Goal: Information Seeking & Learning: Check status

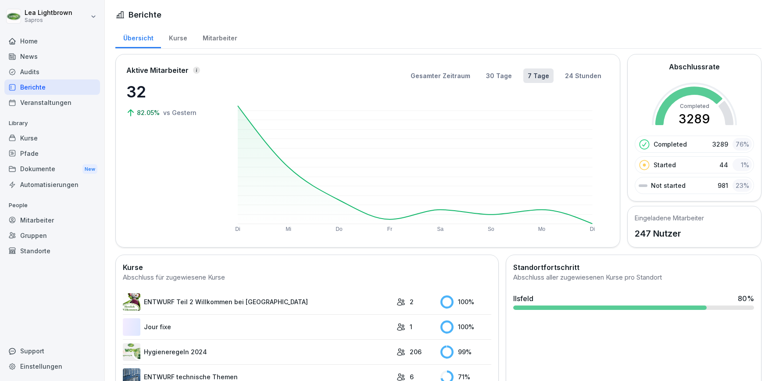
click at [224, 37] on div "Mitarbeiter" at bounding box center [220, 37] width 50 height 22
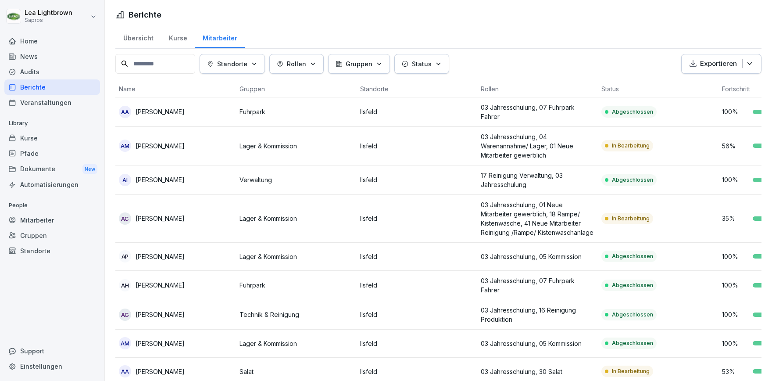
click at [151, 61] on input at bounding box center [155, 64] width 80 height 20
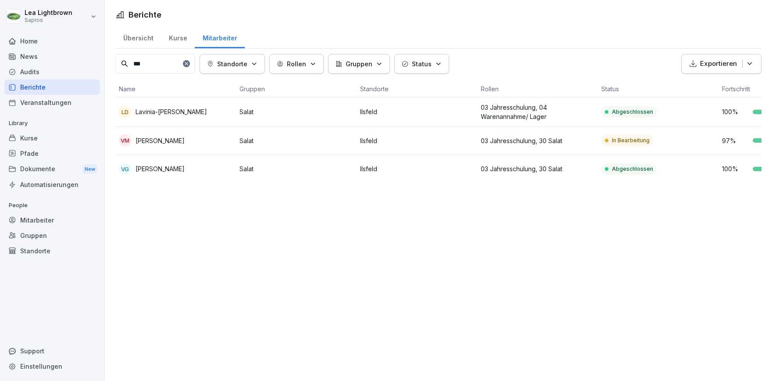
click at [216, 146] on td "VM [PERSON_NAME]" at bounding box center [175, 141] width 121 height 28
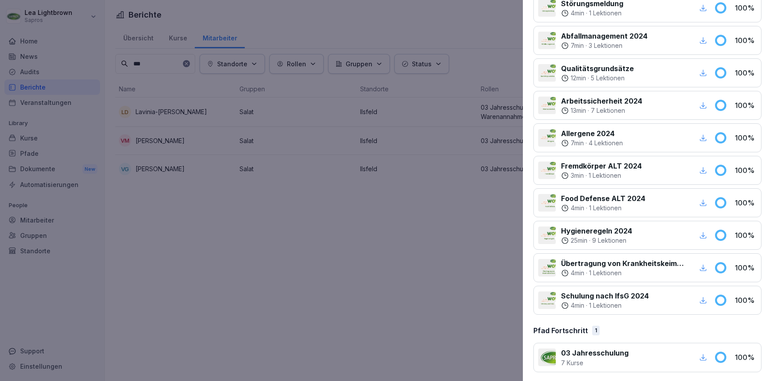
scroll to position [514, 0]
click at [378, 303] on div at bounding box center [386, 190] width 772 height 381
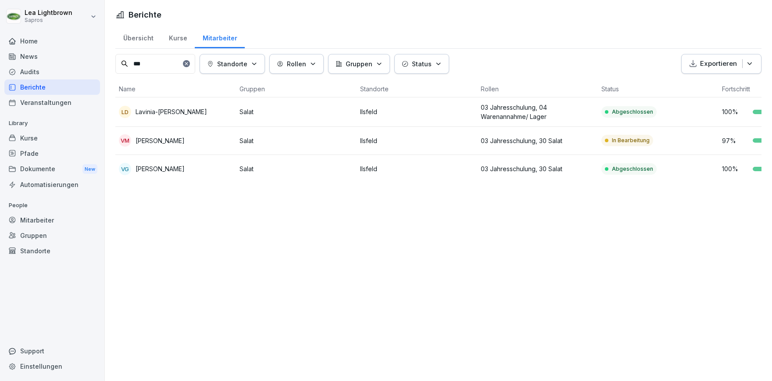
drag, startPoint x: 149, startPoint y: 63, endPoint x: 128, endPoint y: 66, distance: 20.8
click at [128, 66] on input "***" at bounding box center [155, 64] width 80 height 20
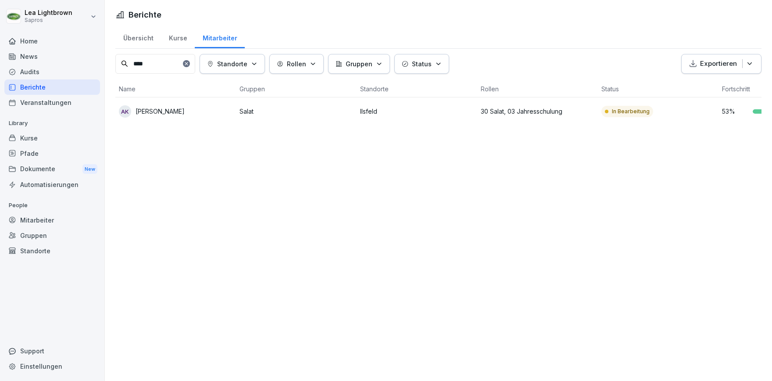
click at [302, 111] on p "Salat" at bounding box center [296, 111] width 114 height 9
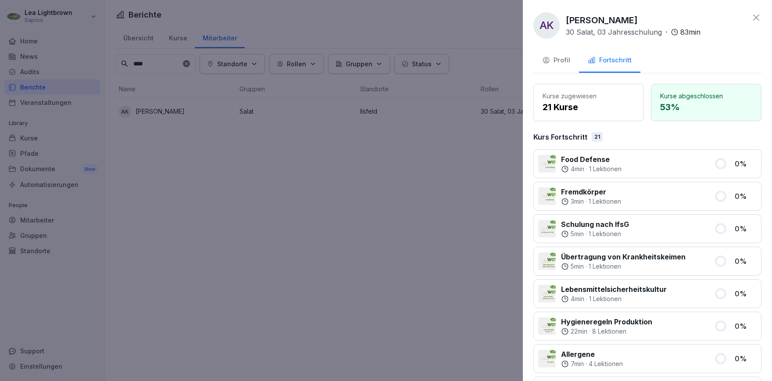
click at [563, 59] on div "Profil" at bounding box center [556, 60] width 28 height 10
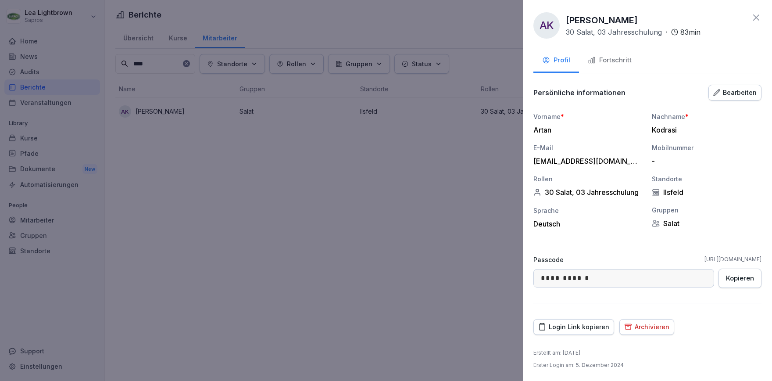
click at [620, 62] on div "Fortschritt" at bounding box center [610, 60] width 44 height 10
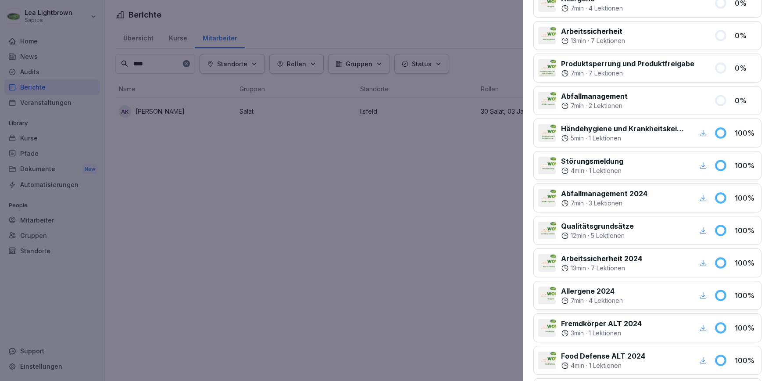
scroll to position [354, 0]
click at [345, 230] on div at bounding box center [386, 190] width 772 height 381
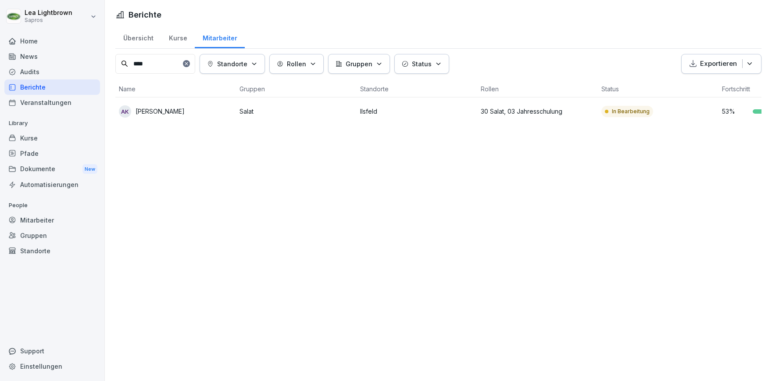
drag, startPoint x: 164, startPoint y: 68, endPoint x: 95, endPoint y: 57, distance: 70.0
click at [115, 57] on input "****" at bounding box center [155, 64] width 80 height 20
type input "*******"
click at [369, 93] on th "Standorte" at bounding box center [416, 89] width 121 height 17
click at [367, 106] on td "Ilsfeld" at bounding box center [416, 111] width 121 height 28
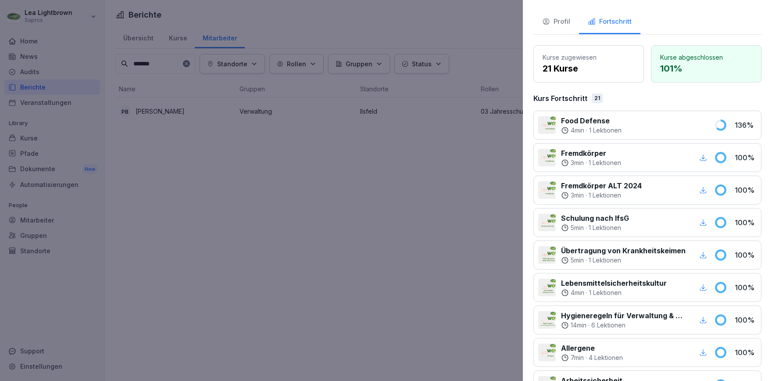
scroll to position [0, 0]
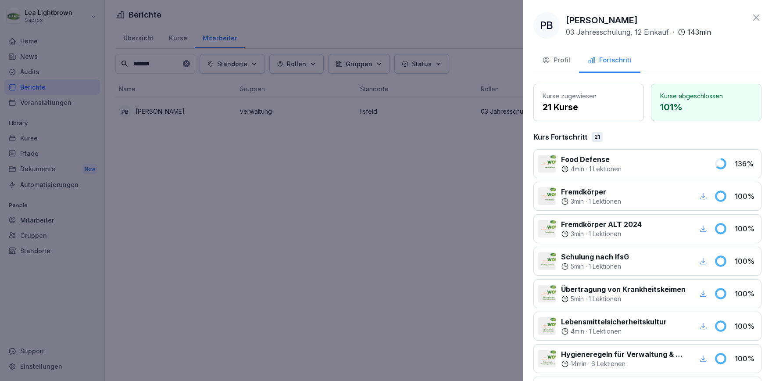
click at [614, 173] on div "Food Defense 4 min · 1 Lektionen 136 %" at bounding box center [647, 163] width 228 height 29
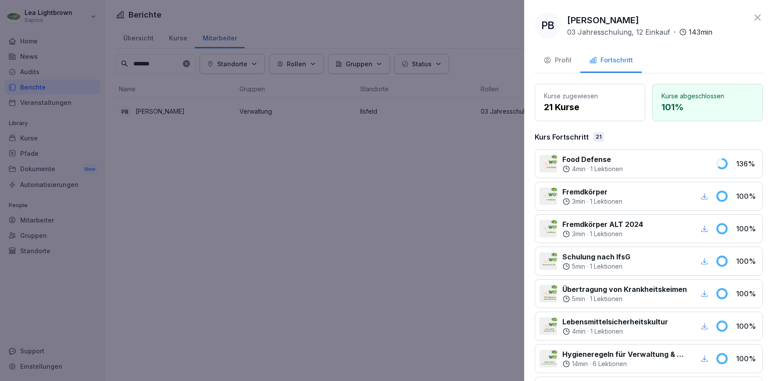
click at [192, 119] on div at bounding box center [386, 190] width 772 height 381
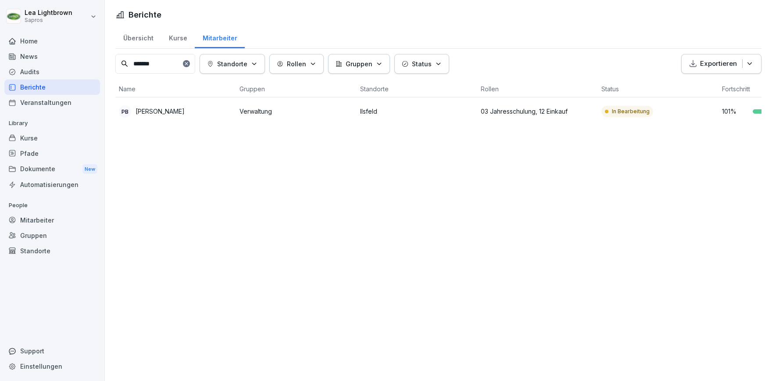
click at [194, 107] on div "PB [PERSON_NAME]" at bounding box center [176, 111] width 114 height 12
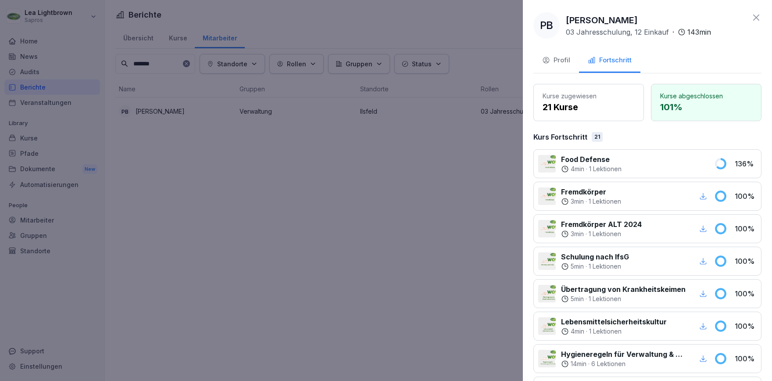
click at [646, 166] on div at bounding box center [668, 163] width 82 height 19
click at [42, 219] on div at bounding box center [386, 190] width 772 height 381
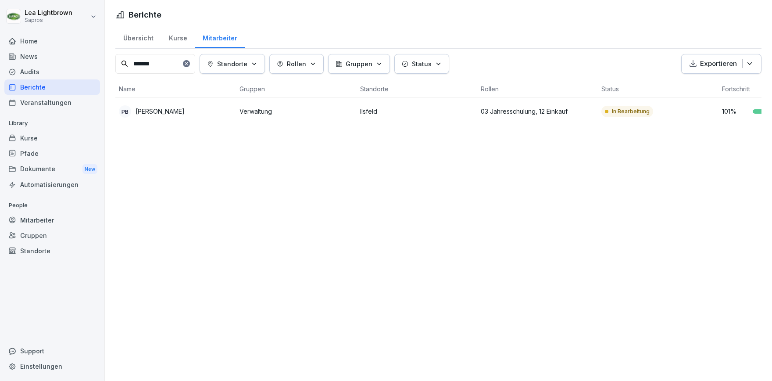
click at [41, 139] on div "Kurse" at bounding box center [52, 137] width 96 height 15
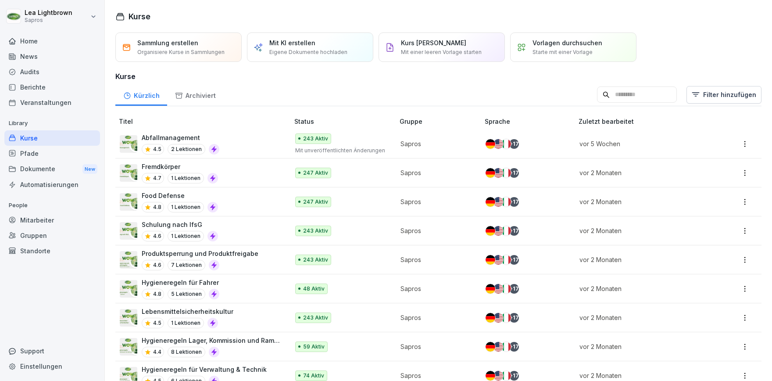
click at [623, 96] on input at bounding box center [637, 94] width 80 height 17
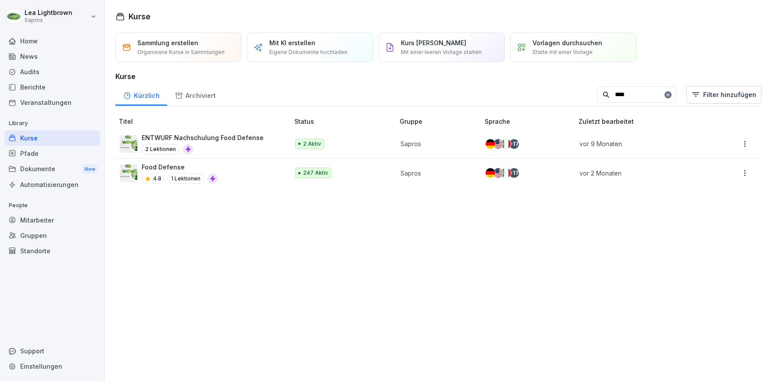
type input "****"
click at [217, 174] on div "Food Defense 4.8 1 Lektionen" at bounding box center [200, 172] width 160 height 21
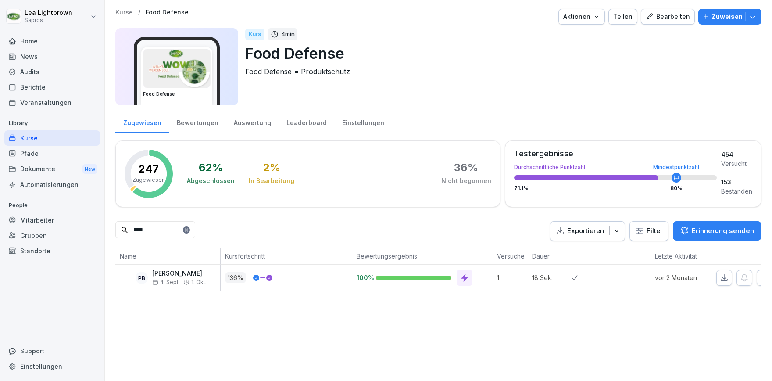
type input "****"
click at [38, 219] on div "Mitarbeiter" at bounding box center [52, 219] width 96 height 15
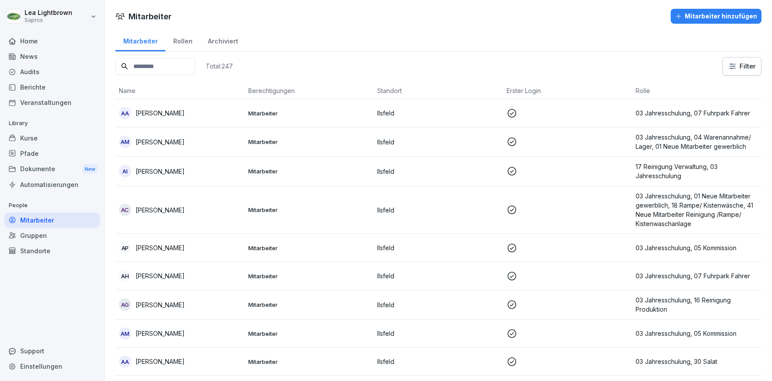
click at [179, 66] on input at bounding box center [155, 66] width 80 height 17
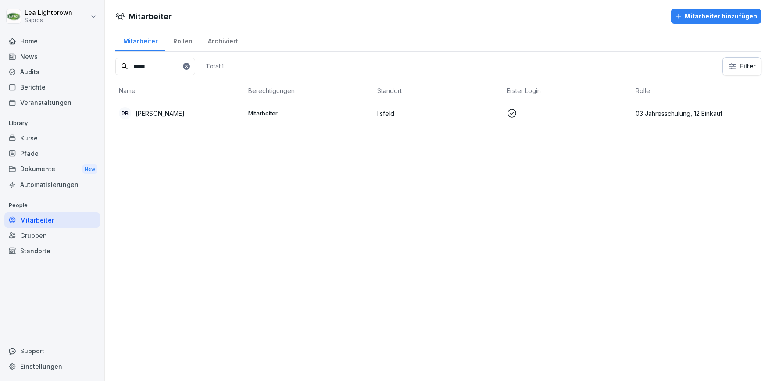
type input "*****"
click at [210, 114] on div "PB [PERSON_NAME]" at bounding box center [180, 113] width 122 height 12
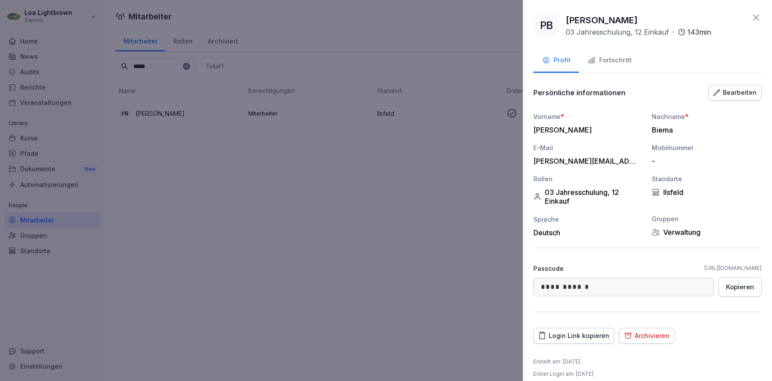
click at [211, 240] on div at bounding box center [386, 190] width 772 height 381
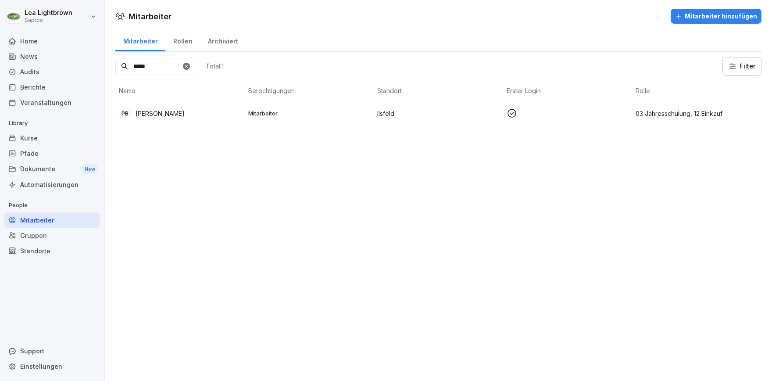
click at [44, 83] on div "Berichte" at bounding box center [52, 86] width 96 height 15
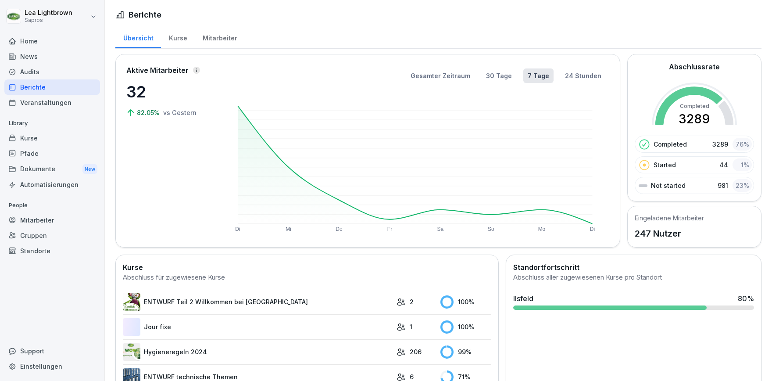
click at [38, 137] on div "Kurse" at bounding box center [52, 137] width 96 height 15
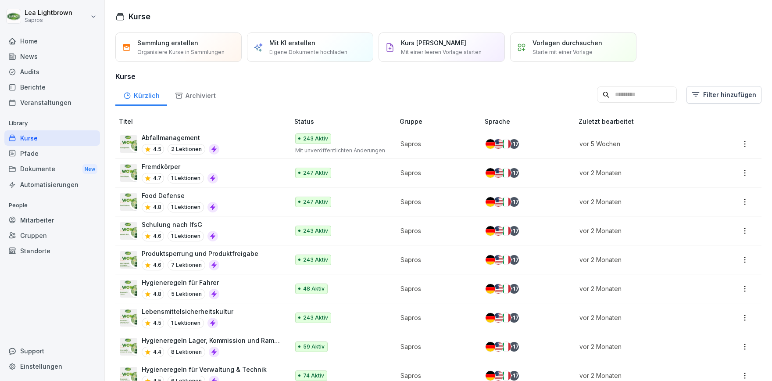
click at [46, 86] on div "Berichte" at bounding box center [52, 86] width 96 height 15
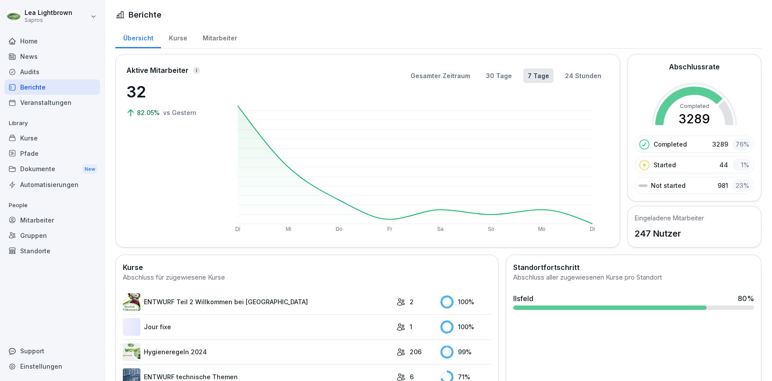
click at [212, 39] on div "Mitarbeiter" at bounding box center [220, 37] width 50 height 22
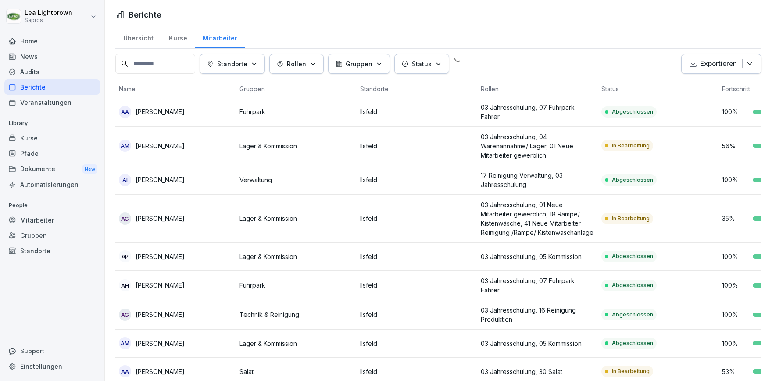
click at [180, 62] on input at bounding box center [155, 64] width 80 height 20
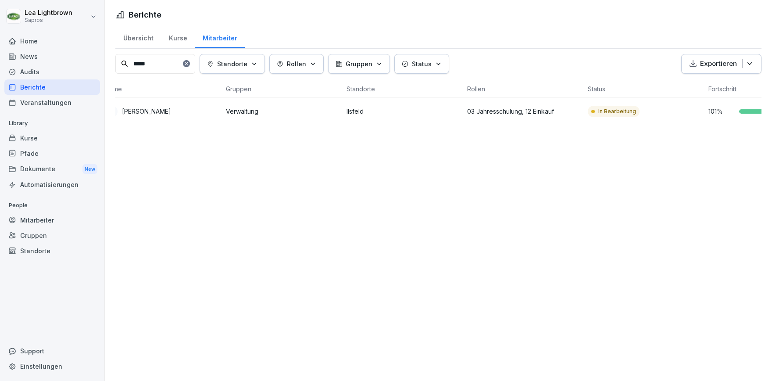
scroll to position [0, 13]
type input "*****"
click at [40, 352] on div "Support" at bounding box center [52, 350] width 96 height 15
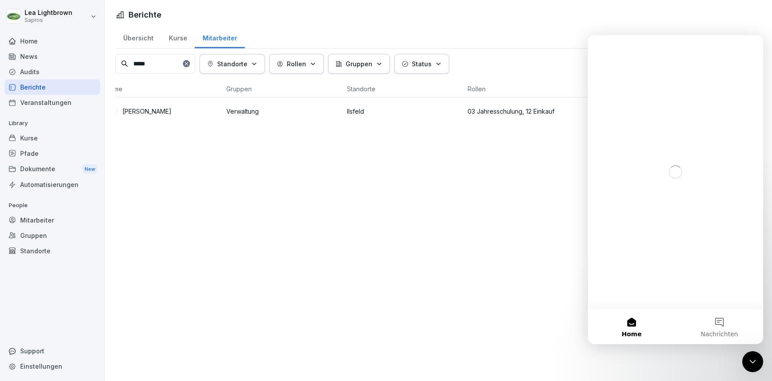
scroll to position [0, 0]
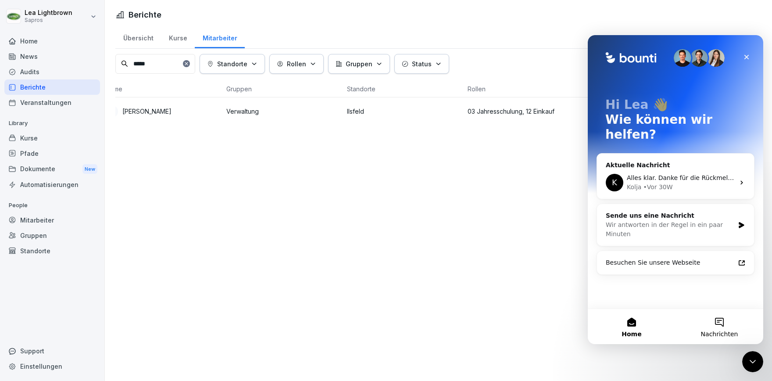
click at [728, 328] on button "Nachrichten" at bounding box center [719, 326] width 88 height 35
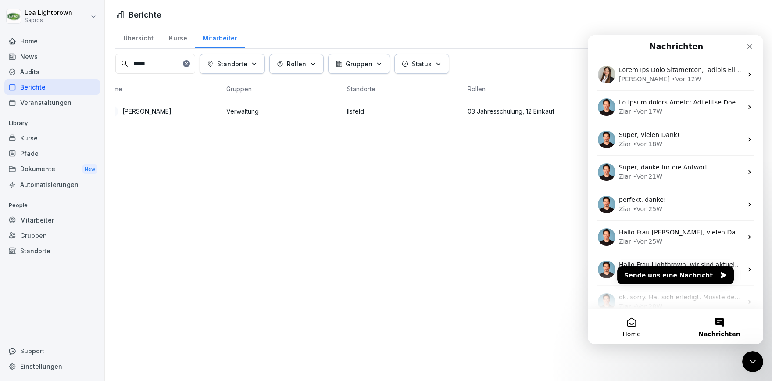
click at [633, 328] on button "Home" at bounding box center [632, 326] width 88 height 35
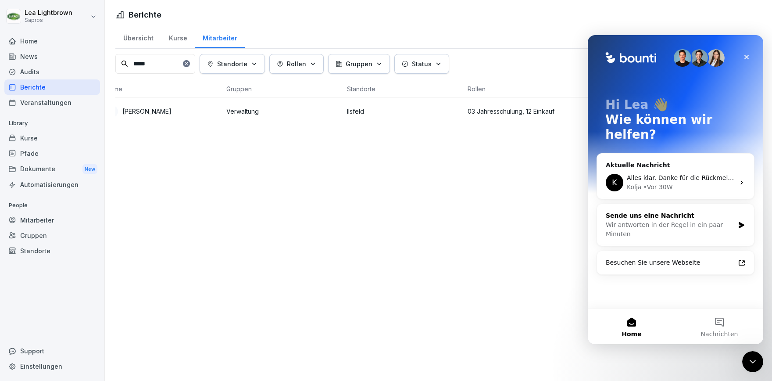
click at [705, 220] on div "Wir antworten in der Regel in ein paar Minuten" at bounding box center [670, 229] width 128 height 18
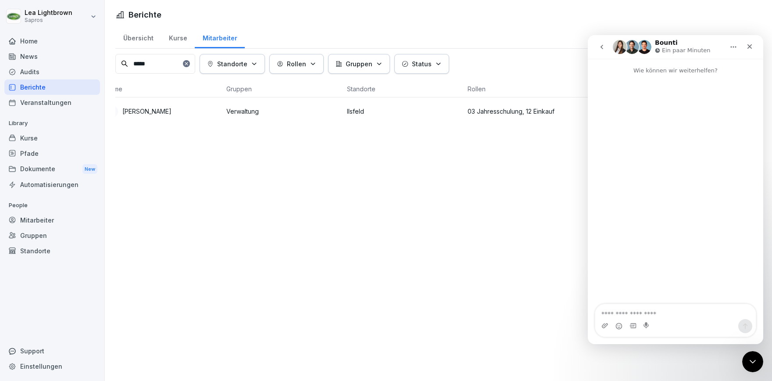
click at [663, 313] on textarea "Nachricht senden..." at bounding box center [675, 311] width 160 height 15
type textarea "******"
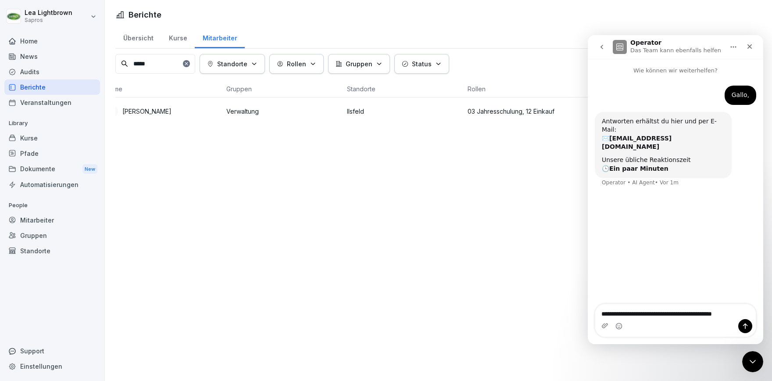
click at [664, 316] on textarea "**********" at bounding box center [675, 311] width 160 height 15
click at [737, 310] on textarea "**********" at bounding box center [675, 302] width 160 height 15
type textarea "**********"
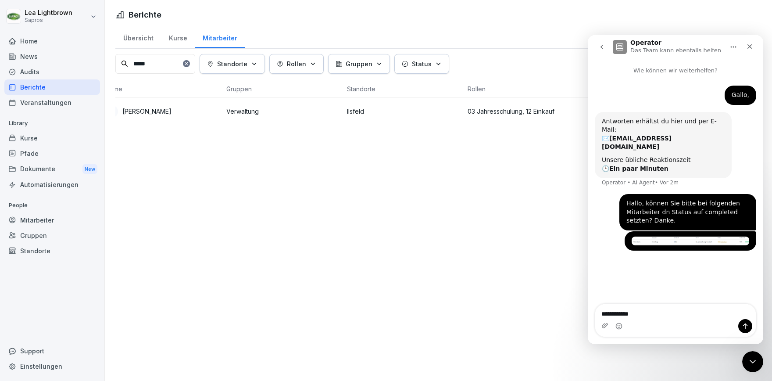
type textarea "**********"
click at [53, 139] on div "Kurse" at bounding box center [52, 137] width 96 height 15
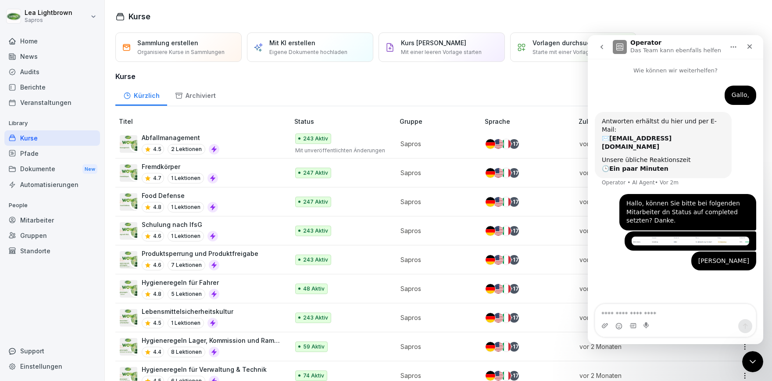
click at [27, 217] on div "Mitarbeiter" at bounding box center [52, 219] width 96 height 15
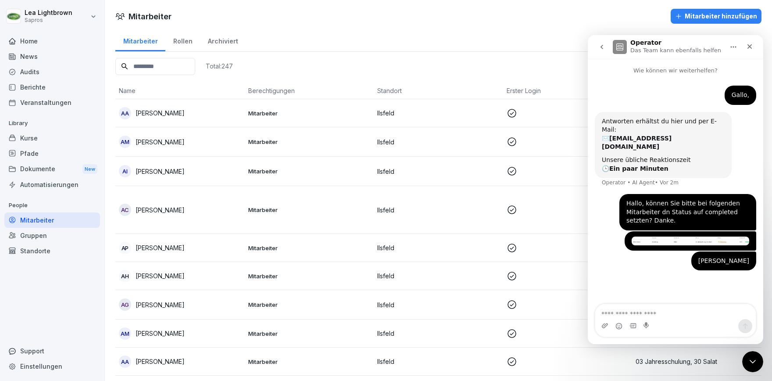
click at [175, 64] on input at bounding box center [155, 66] width 80 height 17
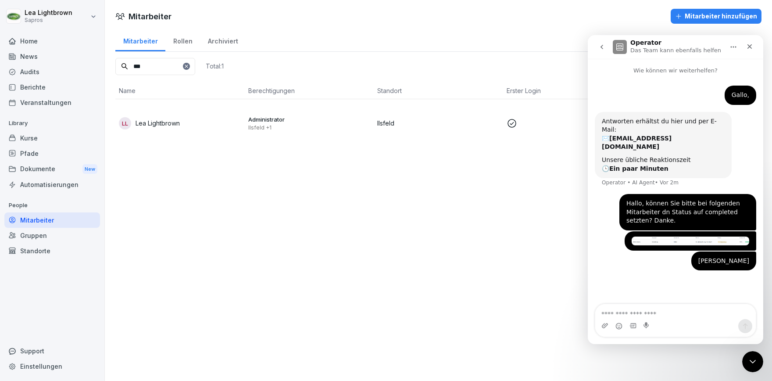
type input "***"
click at [205, 117] on div "LL Lea Lightbrown" at bounding box center [180, 123] width 122 height 12
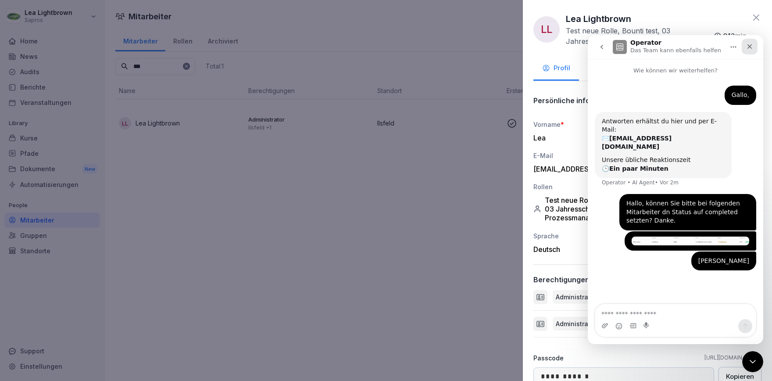
click at [754, 48] on div "Schließen" at bounding box center [749, 47] width 16 height 16
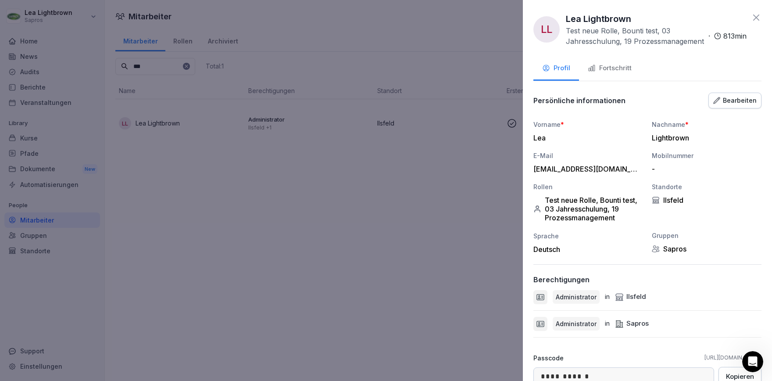
click at [34, 147] on div at bounding box center [386, 190] width 772 height 381
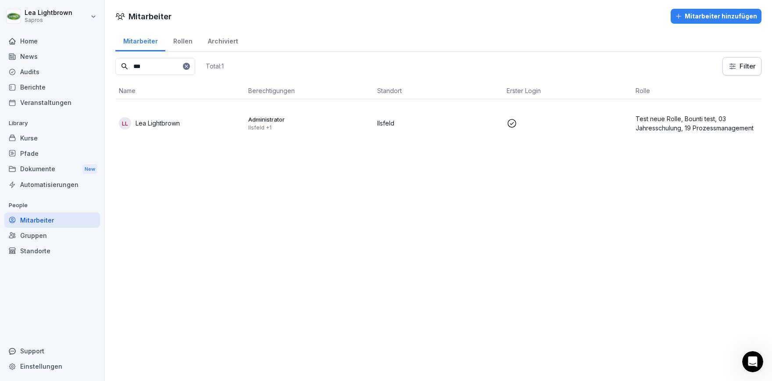
click at [34, 138] on div "Kurse" at bounding box center [52, 137] width 96 height 15
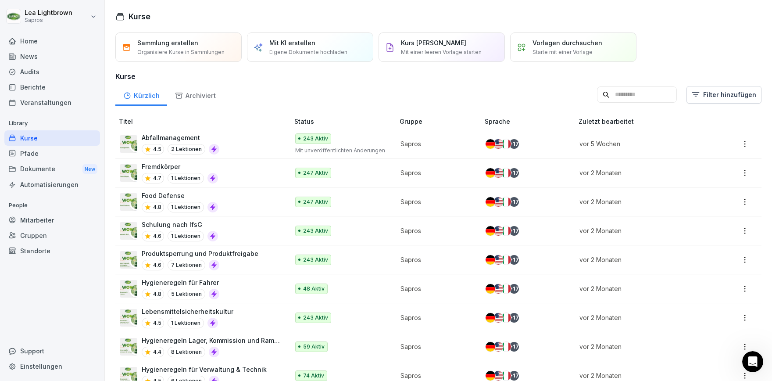
click at [46, 218] on div "Mitarbeiter" at bounding box center [52, 219] width 96 height 15
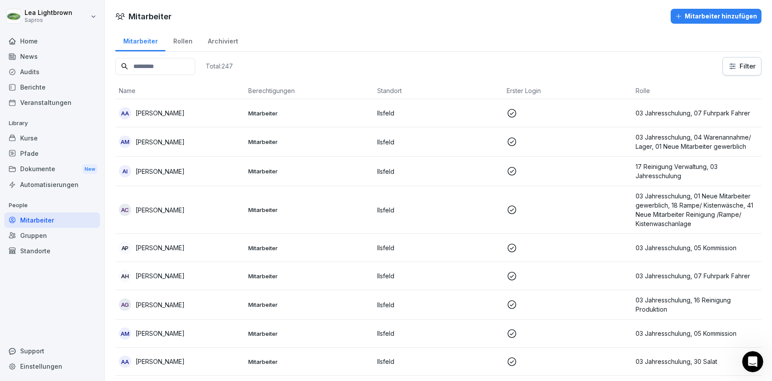
click at [163, 70] on input at bounding box center [155, 66] width 80 height 17
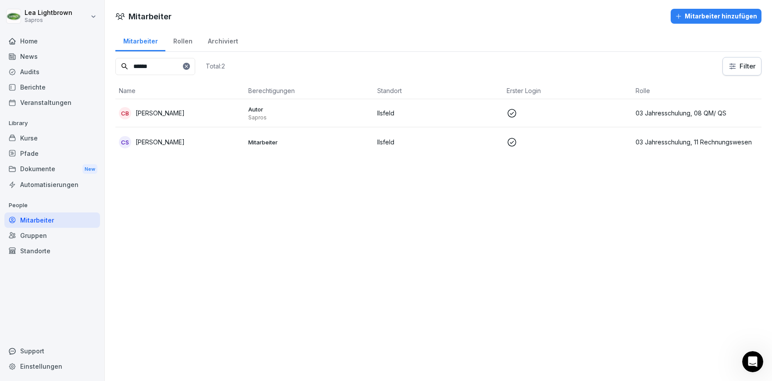
type input "******"
click at [216, 106] on td "CB Carola Braun" at bounding box center [179, 113] width 129 height 28
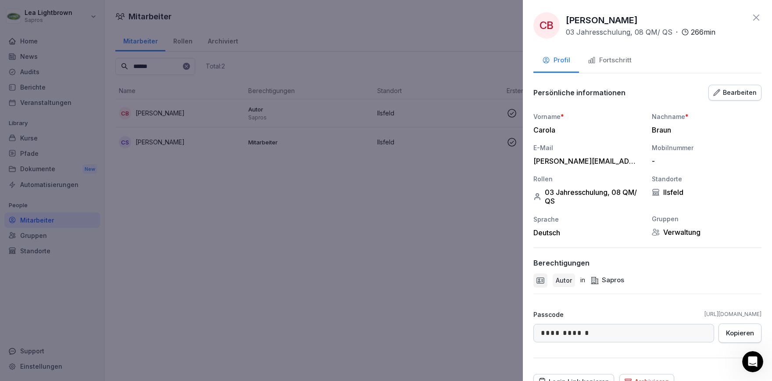
click at [599, 57] on div "Fortschritt" at bounding box center [610, 60] width 44 height 10
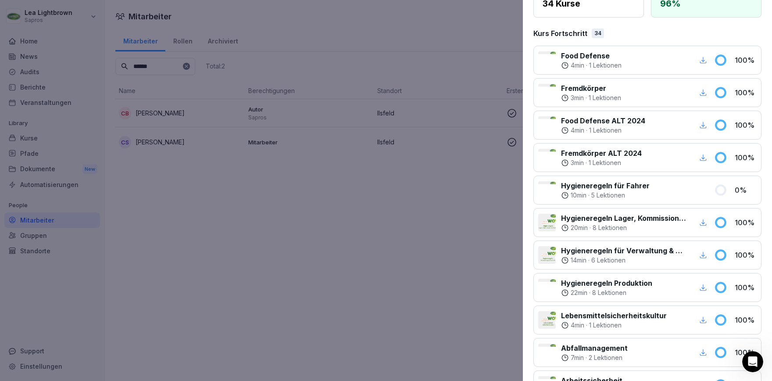
scroll to position [175, 0]
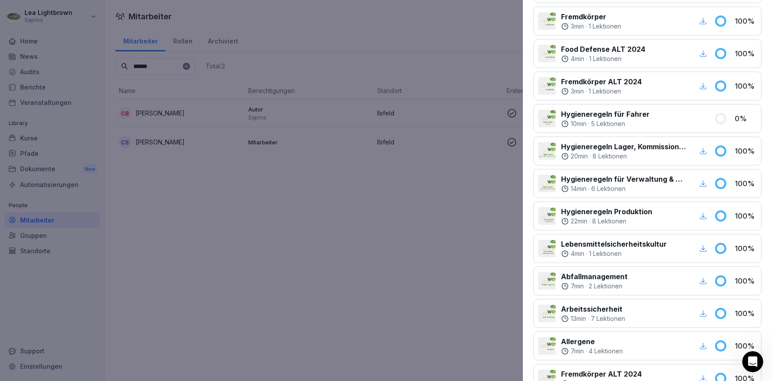
click at [292, 258] on div at bounding box center [386, 190] width 772 height 381
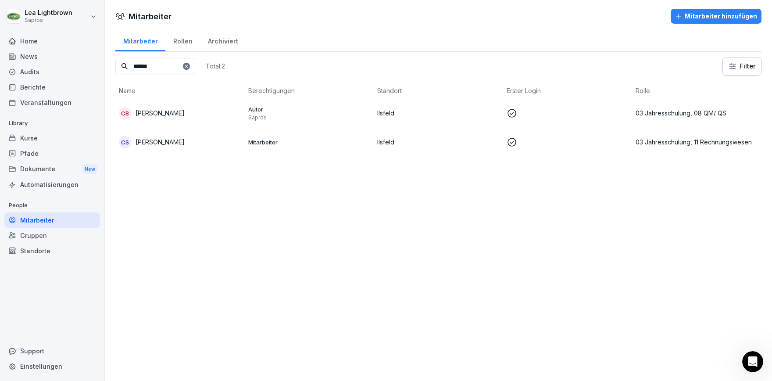
click at [33, 138] on div "Kurse" at bounding box center [52, 137] width 96 height 15
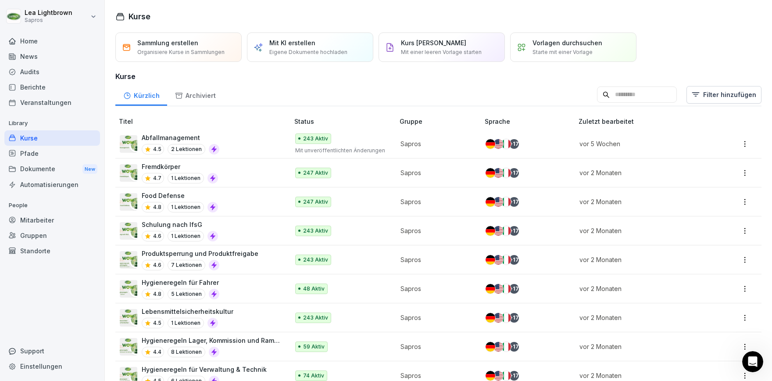
click at [599, 96] on input at bounding box center [637, 94] width 80 height 17
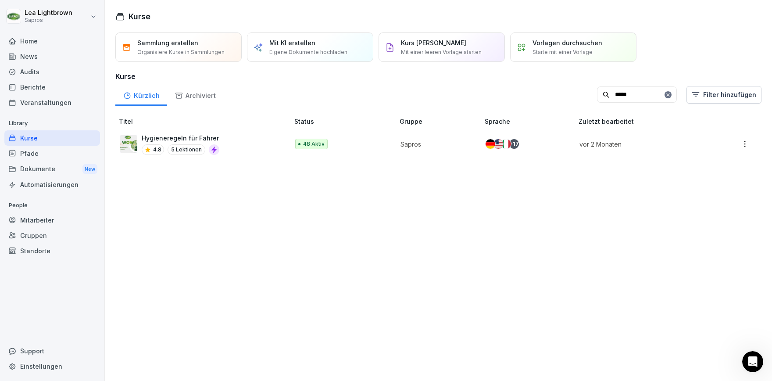
type input "*****"
click at [246, 138] on div "Hygieneregeln für Fahrer 4.8 5 Lektionen" at bounding box center [200, 143] width 160 height 21
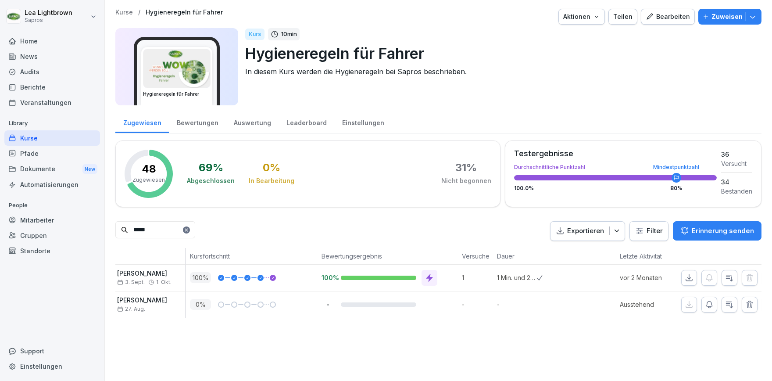
scroll to position [0, 55]
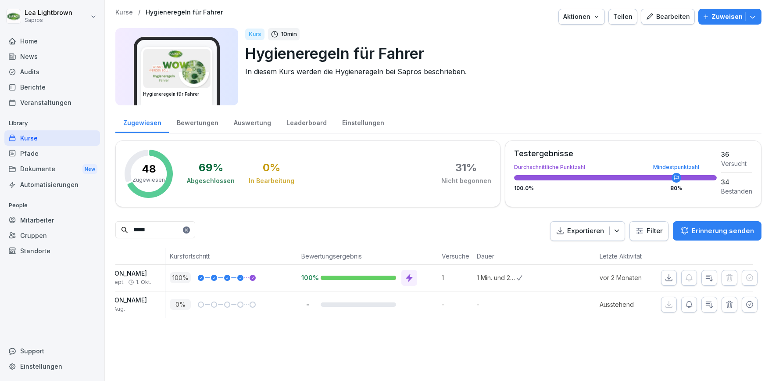
type input "*****"
click at [35, 217] on div "Mitarbeiter" at bounding box center [52, 219] width 96 height 15
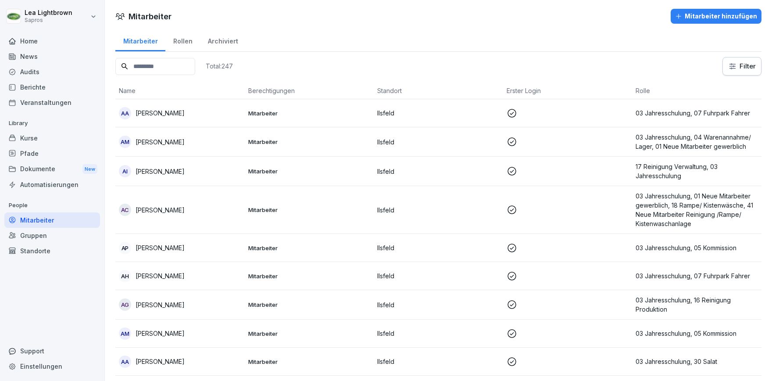
click at [179, 67] on input at bounding box center [155, 66] width 80 height 17
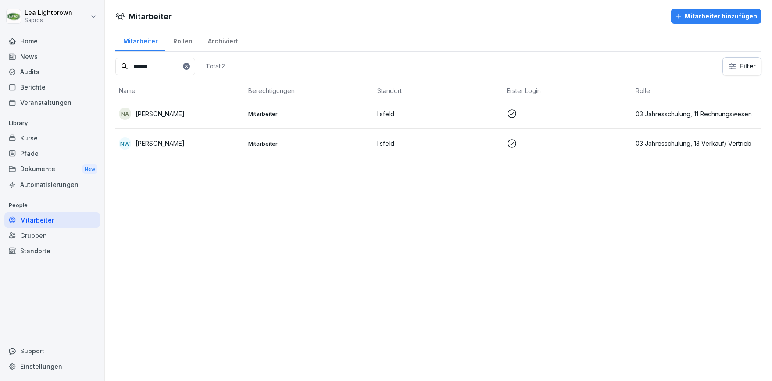
click at [467, 130] on td "Ilsfeld" at bounding box center [438, 142] width 129 height 29
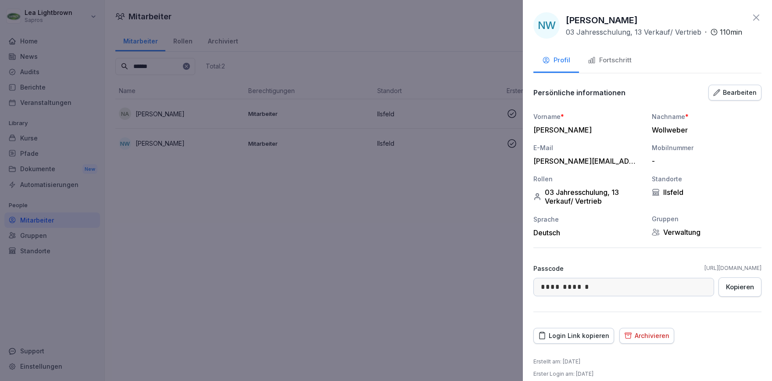
click at [619, 61] on div "Fortschritt" at bounding box center [610, 60] width 44 height 10
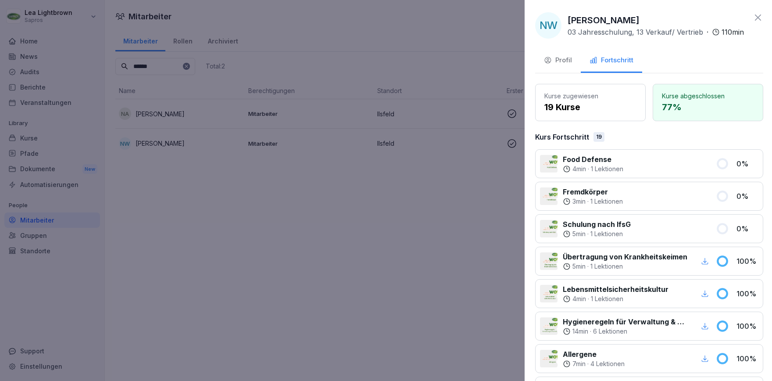
click at [375, 259] on div at bounding box center [386, 190] width 772 height 381
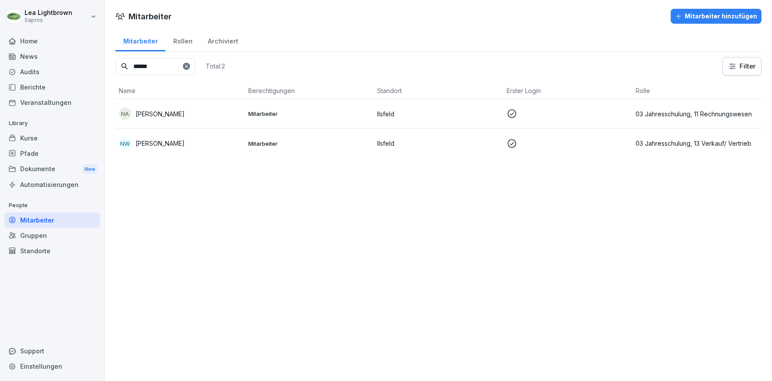
drag, startPoint x: 127, startPoint y: 65, endPoint x: 105, endPoint y: 65, distance: 21.9
click at [115, 65] on input "******" at bounding box center [155, 66] width 80 height 17
type input "*"
click at [209, 109] on div "GH Giulia Helbig" at bounding box center [180, 114] width 122 height 12
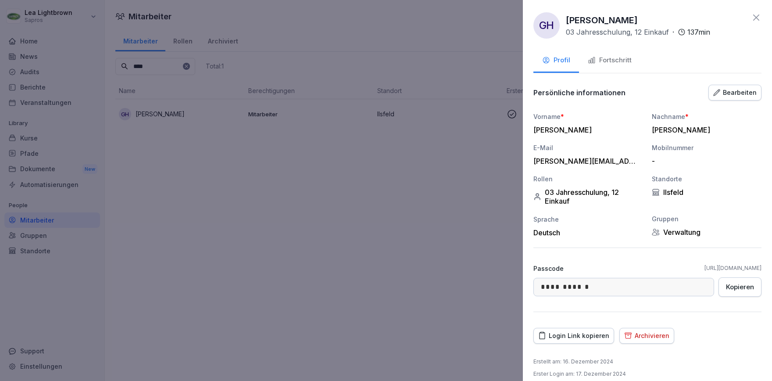
click at [603, 64] on div "Fortschritt" at bounding box center [610, 60] width 44 height 10
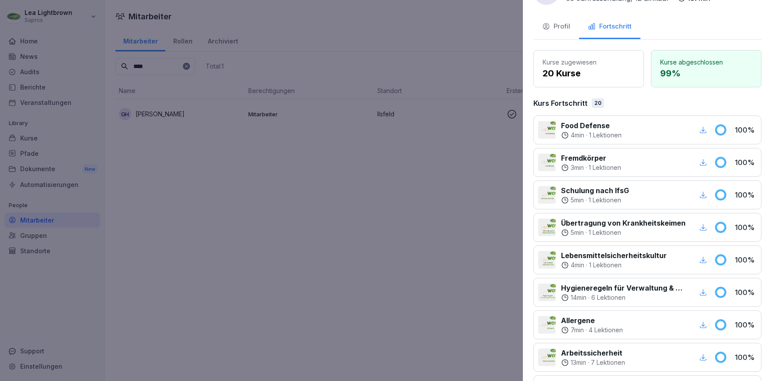
scroll to position [50, 0]
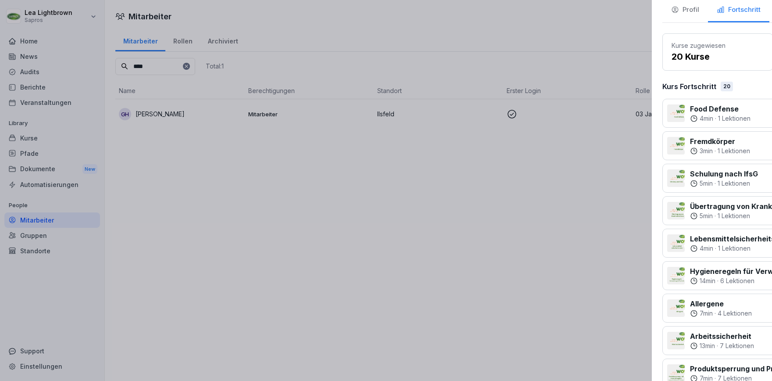
click at [324, 248] on div at bounding box center [386, 190] width 772 height 381
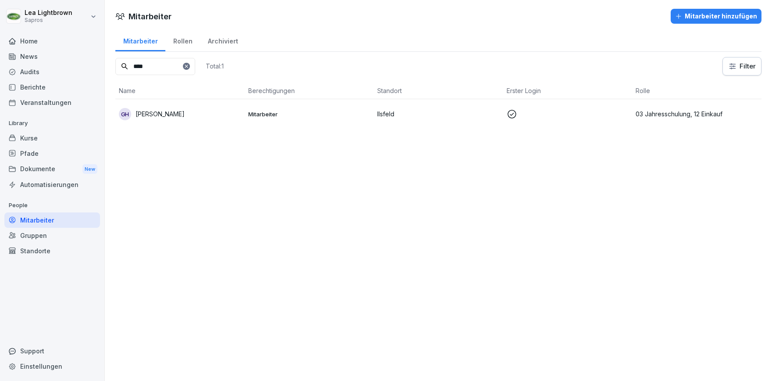
drag, startPoint x: 130, startPoint y: 66, endPoint x: 115, endPoint y: 66, distance: 14.5
click at [115, 66] on input "****" at bounding box center [155, 66] width 80 height 17
click at [202, 120] on td "SS Sonja Seidel" at bounding box center [179, 113] width 129 height 29
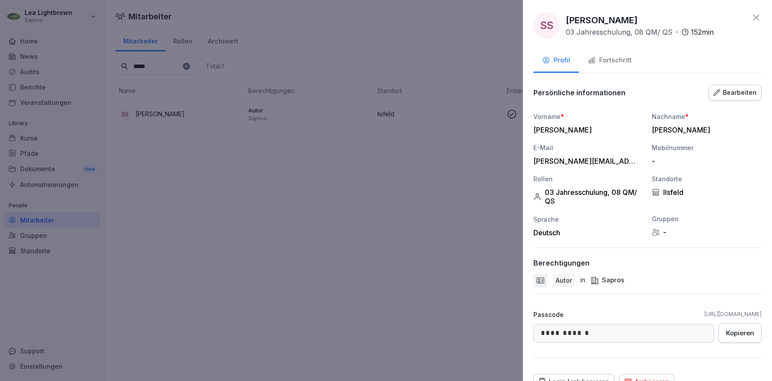
click at [606, 57] on div "Fortschritt" at bounding box center [610, 60] width 44 height 10
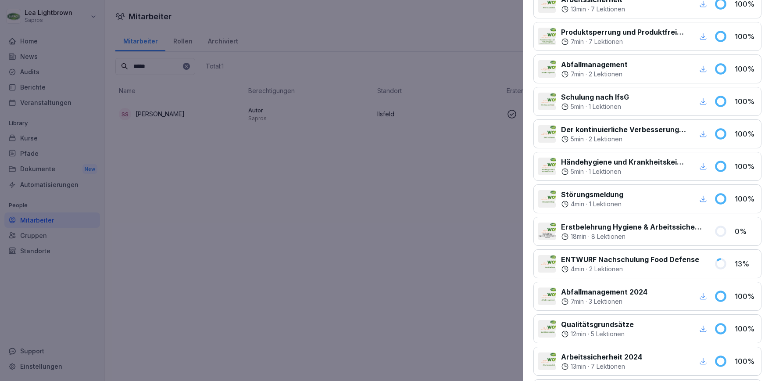
scroll to position [253, 0]
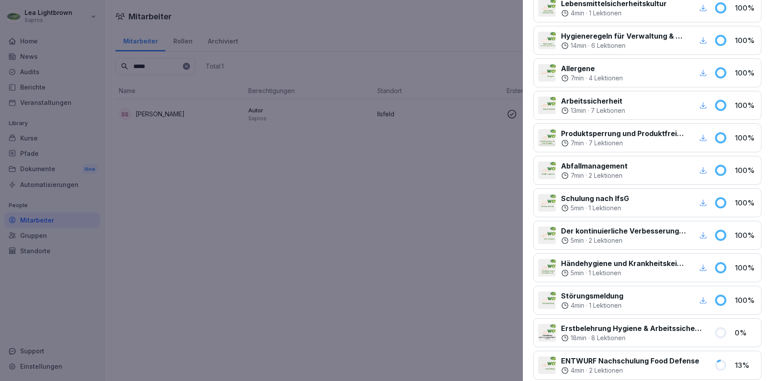
click at [256, 263] on div at bounding box center [386, 190] width 772 height 381
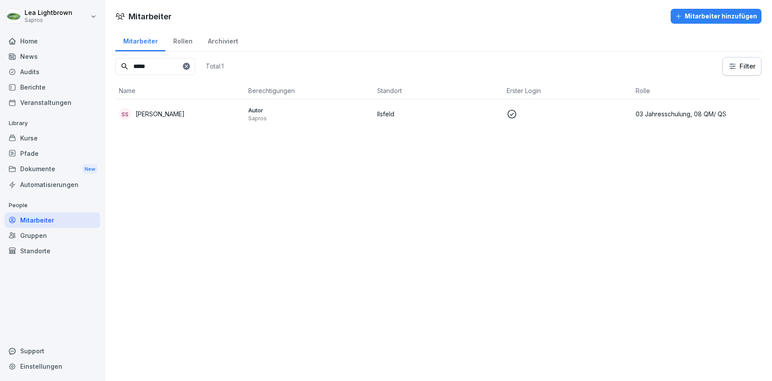
drag, startPoint x: 168, startPoint y: 67, endPoint x: 109, endPoint y: 66, distance: 59.2
click at [115, 66] on input "*****" at bounding box center [155, 66] width 80 height 17
click at [200, 104] on td "MA Michael Autenrieth" at bounding box center [179, 113] width 129 height 29
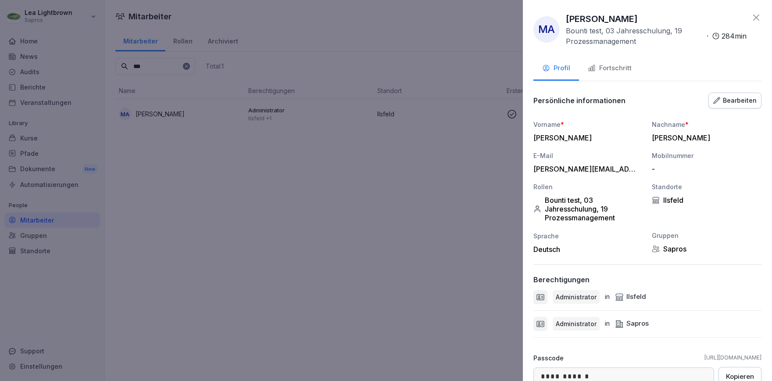
click at [625, 71] on div "Fortschritt" at bounding box center [610, 68] width 44 height 10
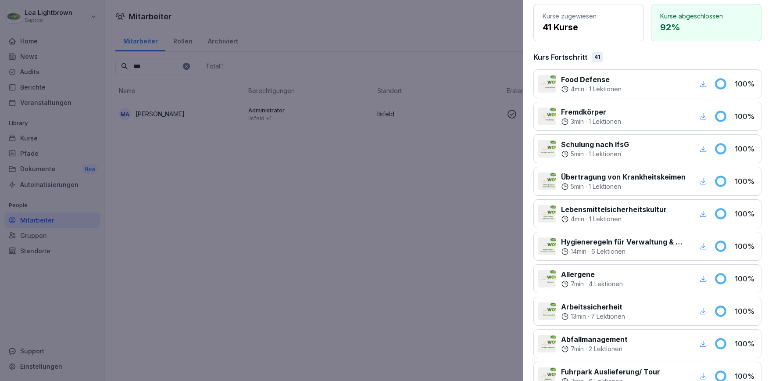
scroll to position [0, 0]
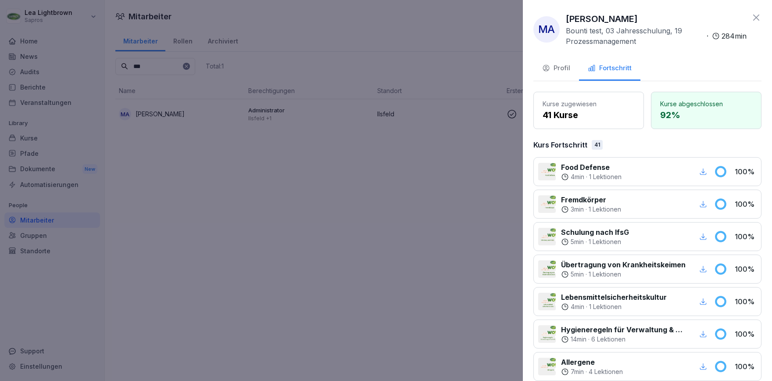
click at [296, 223] on div at bounding box center [386, 190] width 772 height 381
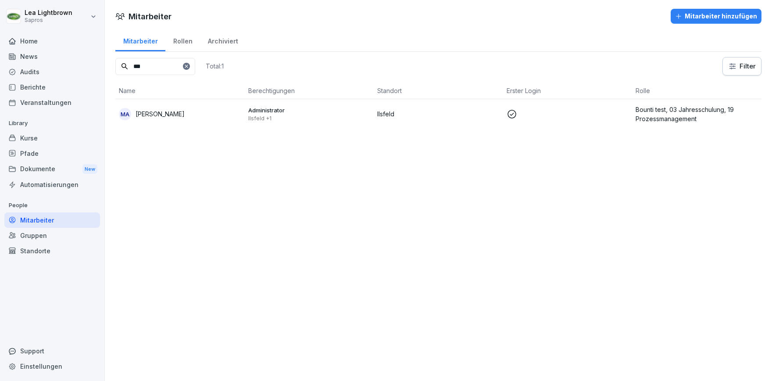
drag, startPoint x: 152, startPoint y: 60, endPoint x: 123, endPoint y: 64, distance: 29.3
click at [123, 64] on input "***" at bounding box center [155, 66] width 80 height 17
click at [197, 103] on td "LL Lea Lightbrown" at bounding box center [179, 113] width 129 height 29
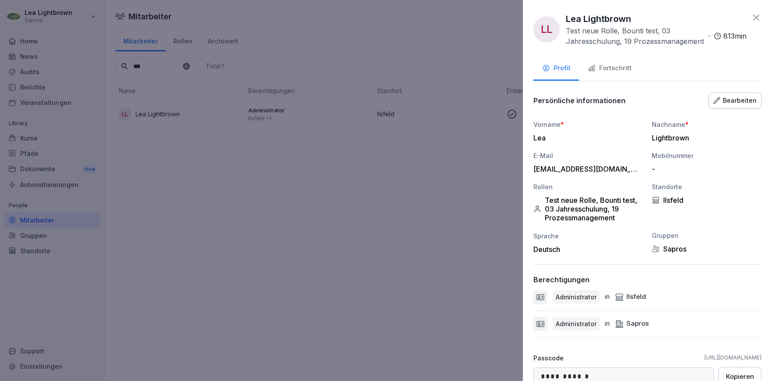
click at [625, 73] on div "Fortschritt" at bounding box center [610, 68] width 44 height 10
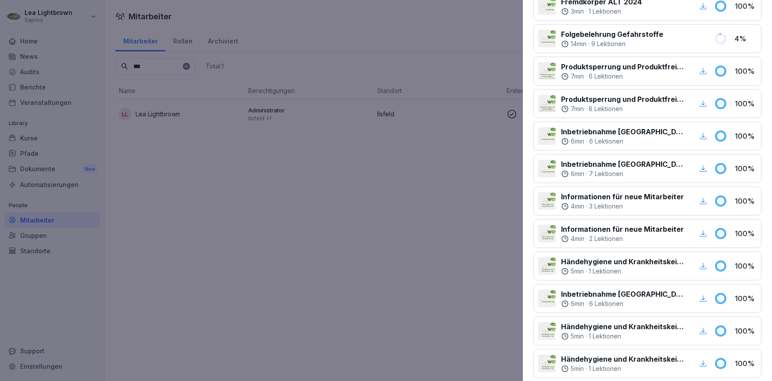
scroll to position [1063, 0]
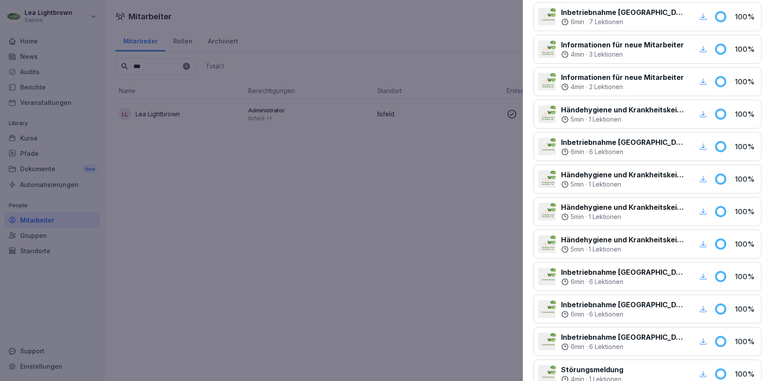
click at [225, 257] on div at bounding box center [386, 190] width 772 height 381
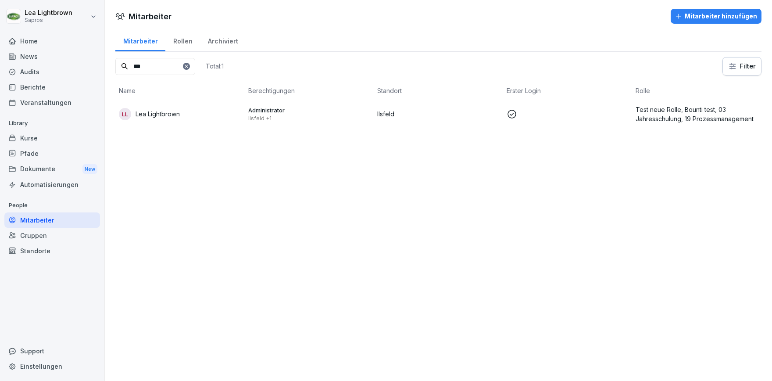
drag, startPoint x: 138, startPoint y: 66, endPoint x: 128, endPoint y: 66, distance: 10.1
click at [128, 66] on input "***" at bounding box center [155, 66] width 80 height 17
type input "*"
click at [318, 114] on div "Administrator Ilsfeld +1" at bounding box center [309, 114] width 122 height 16
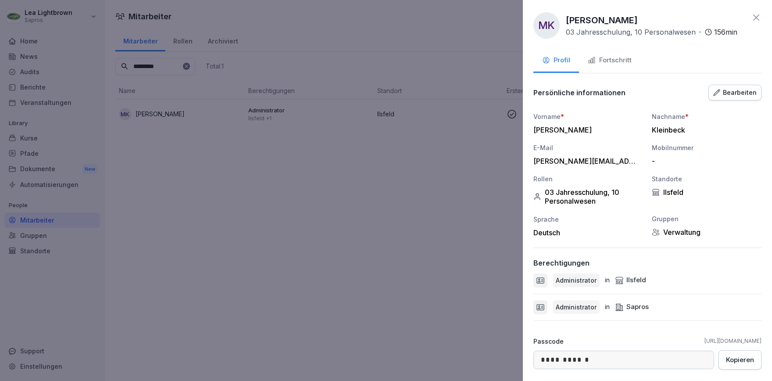
click at [614, 62] on div "Fortschritt" at bounding box center [610, 60] width 44 height 10
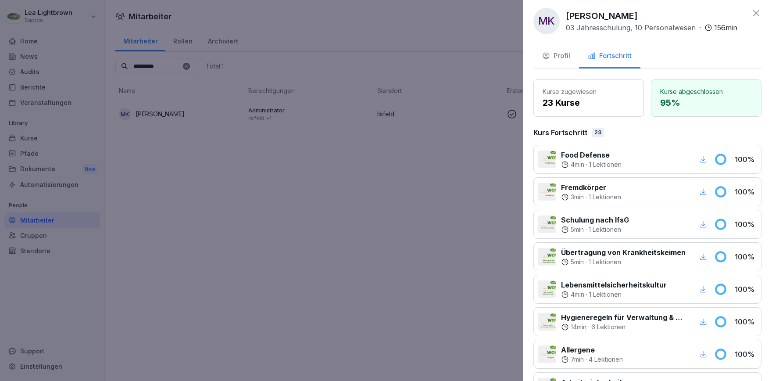
scroll to position [0, 0]
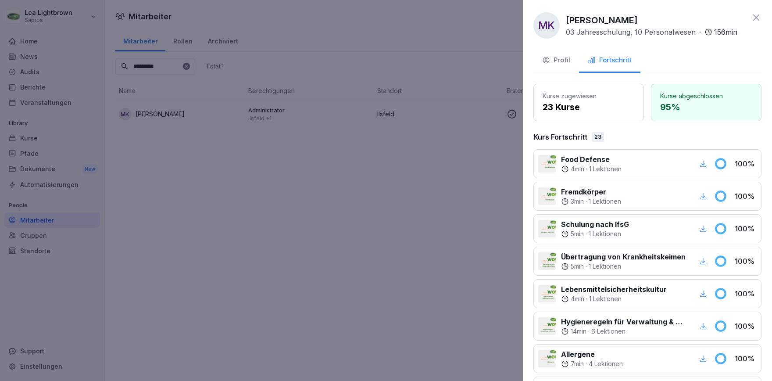
click at [396, 225] on div at bounding box center [386, 190] width 772 height 381
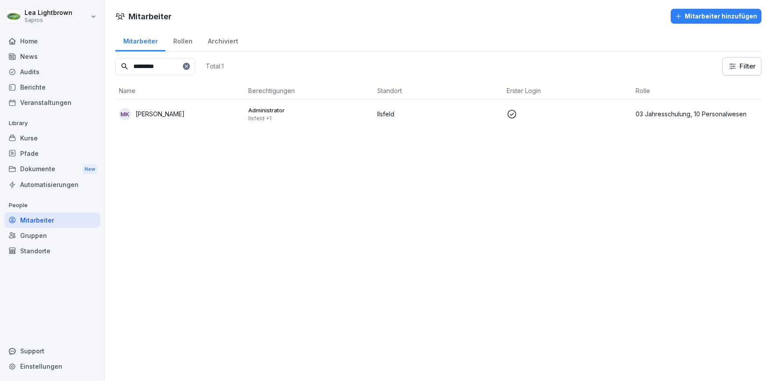
drag, startPoint x: 162, startPoint y: 64, endPoint x: 102, endPoint y: 66, distance: 59.6
click at [115, 66] on input "*********" at bounding box center [155, 66] width 80 height 17
click at [221, 106] on td "BM Bettina Müller" at bounding box center [179, 113] width 129 height 29
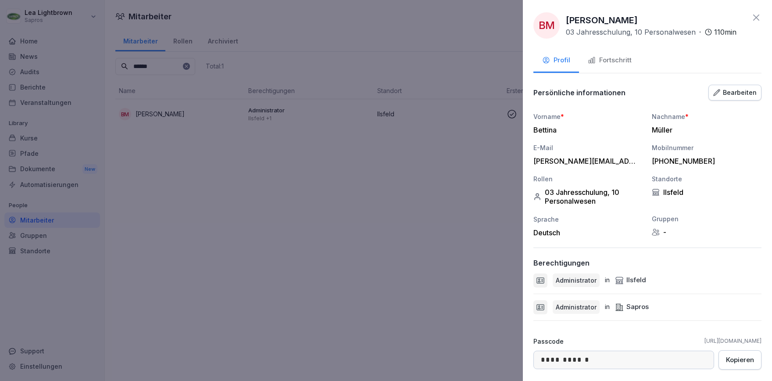
click at [602, 60] on div "Fortschritt" at bounding box center [610, 60] width 44 height 10
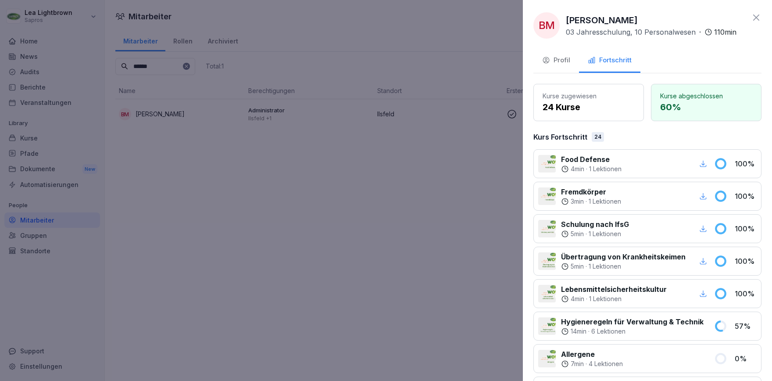
scroll to position [101, 0]
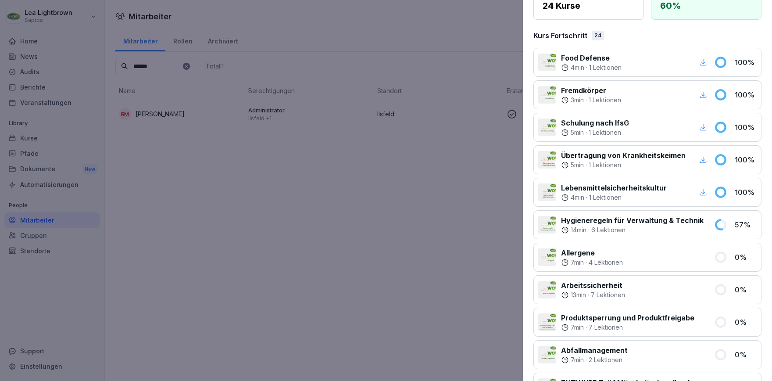
click at [360, 287] on div at bounding box center [386, 190] width 772 height 381
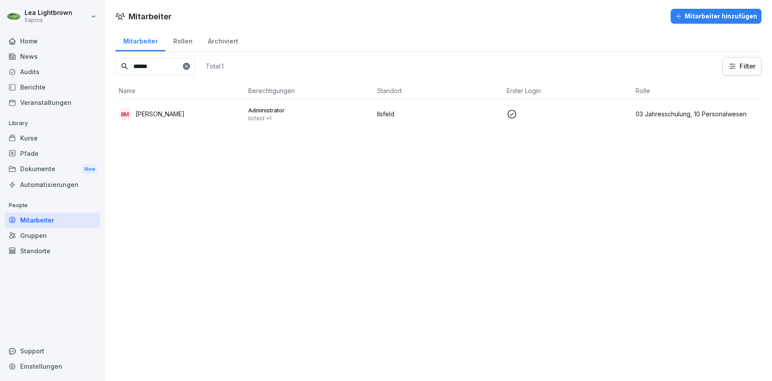
drag, startPoint x: 161, startPoint y: 68, endPoint x: 130, endPoint y: 67, distance: 31.2
click at [132, 69] on input "******" at bounding box center [155, 66] width 80 height 17
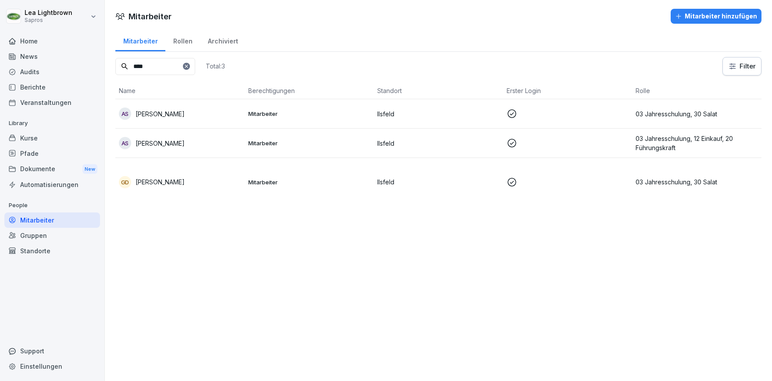
click at [353, 149] on td "Mitarbeiter" at bounding box center [309, 142] width 129 height 29
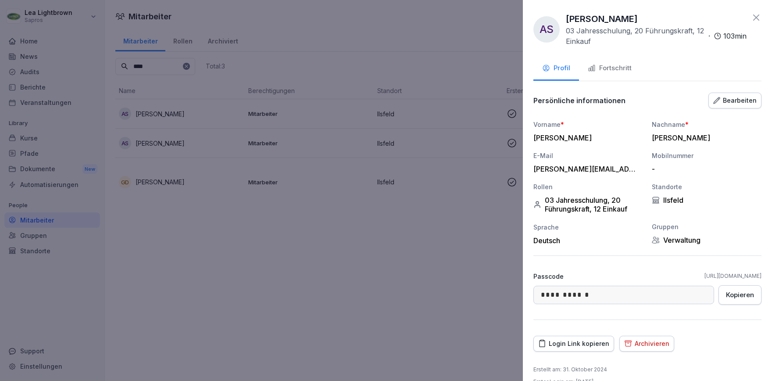
click at [623, 67] on div "Fortschritt" at bounding box center [610, 68] width 44 height 10
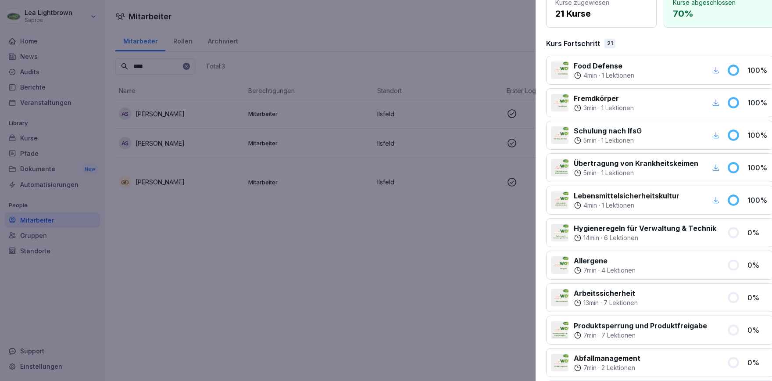
click at [400, 287] on div at bounding box center [386, 190] width 772 height 381
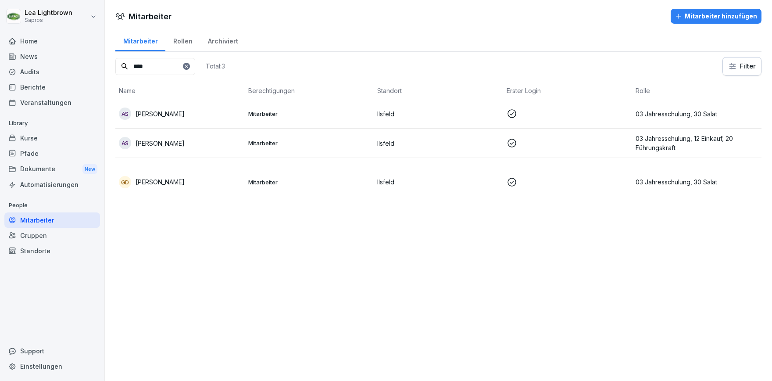
drag, startPoint x: 134, startPoint y: 73, endPoint x: 119, endPoint y: 76, distance: 15.1
click at [119, 75] on input "****" at bounding box center [155, 66] width 80 height 17
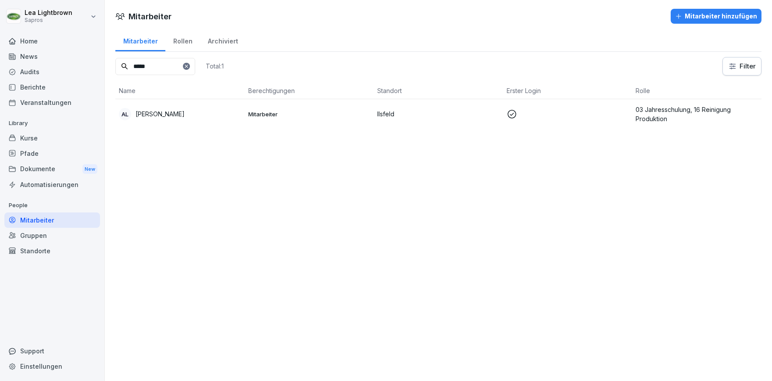
type input "*****"
click at [329, 113] on p "Mitarbeiter" at bounding box center [309, 114] width 122 height 8
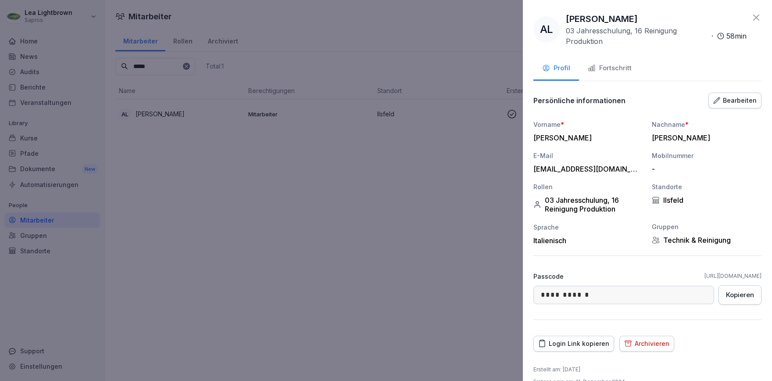
click at [623, 65] on div "Fortschritt" at bounding box center [610, 68] width 44 height 10
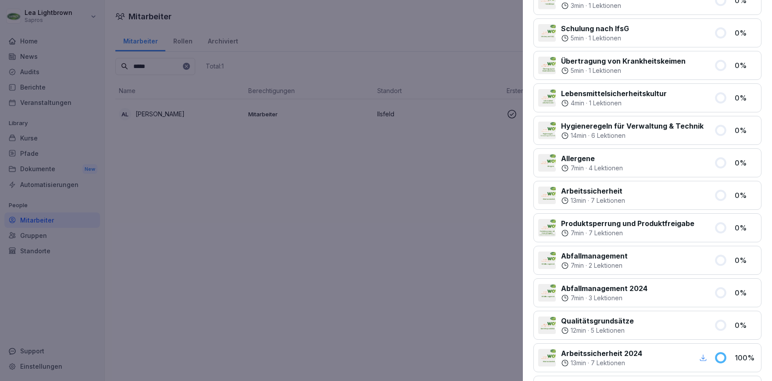
scroll to position [254, 0]
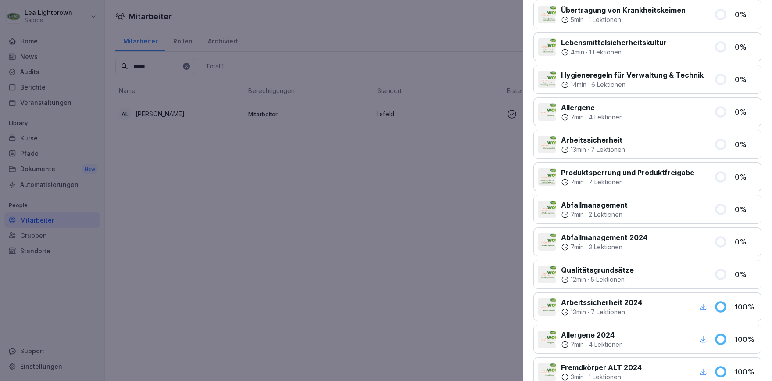
click at [409, 235] on div at bounding box center [386, 190] width 772 height 381
